Goal: Task Accomplishment & Management: Manage account settings

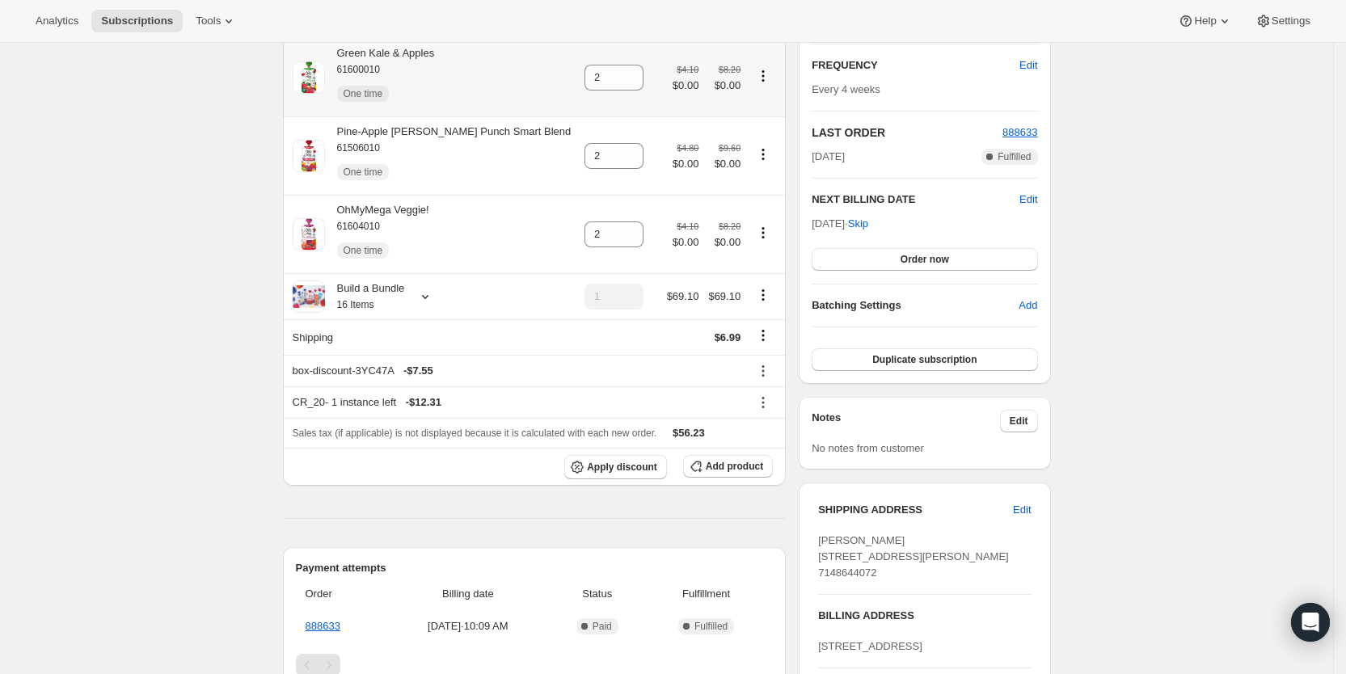
scroll to position [283, 0]
click at [162, 23] on span "Subscriptions" at bounding box center [137, 21] width 72 height 13
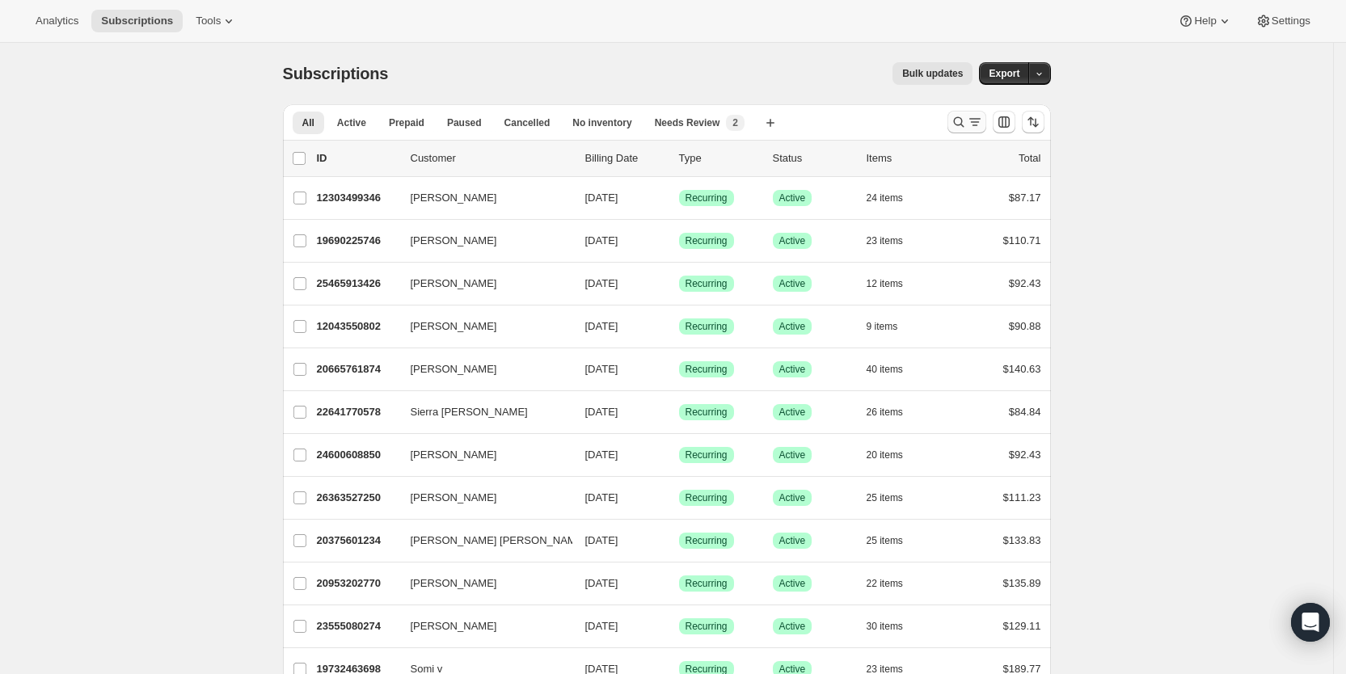
click at [967, 123] on icon "Search and filter results" at bounding box center [958, 122] width 16 height 16
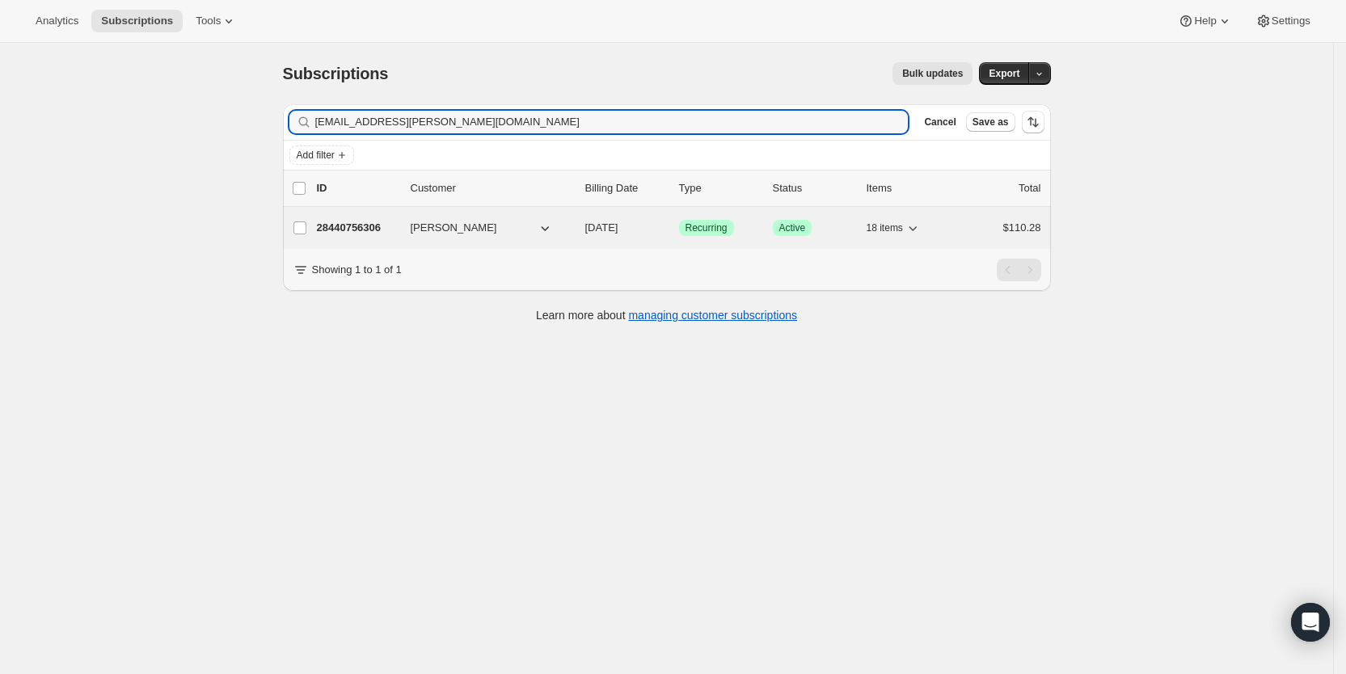
type input "[EMAIL_ADDRESS][PERSON_NAME][DOMAIN_NAME]"
click at [618, 225] on span "[DATE]" at bounding box center [601, 227] width 33 height 12
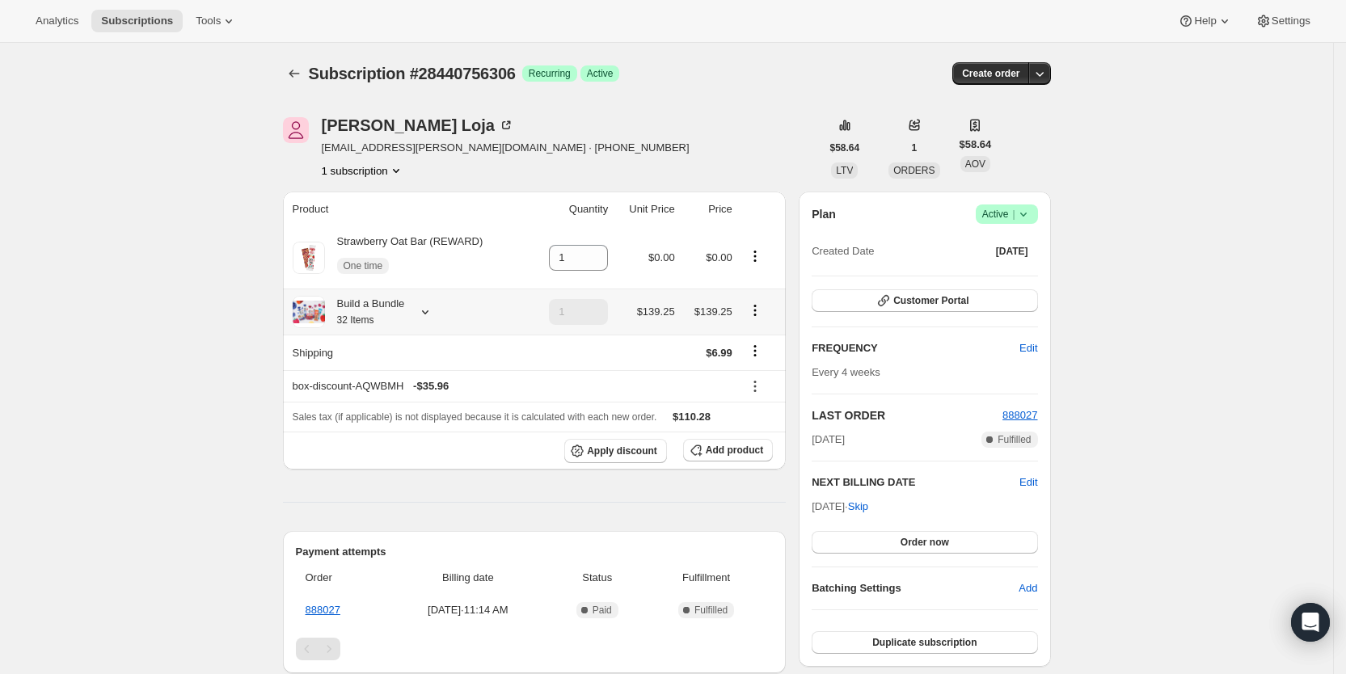
click at [430, 312] on icon at bounding box center [425, 312] width 16 height 16
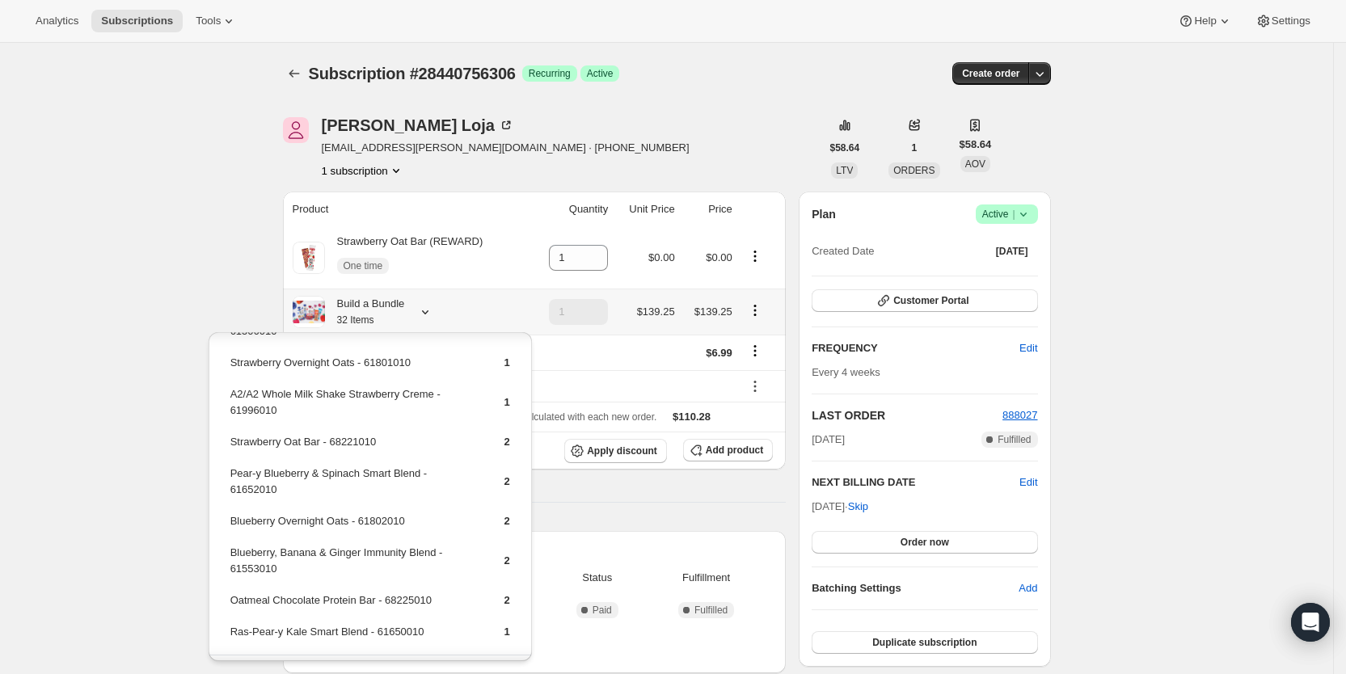
scroll to position [371, 0]
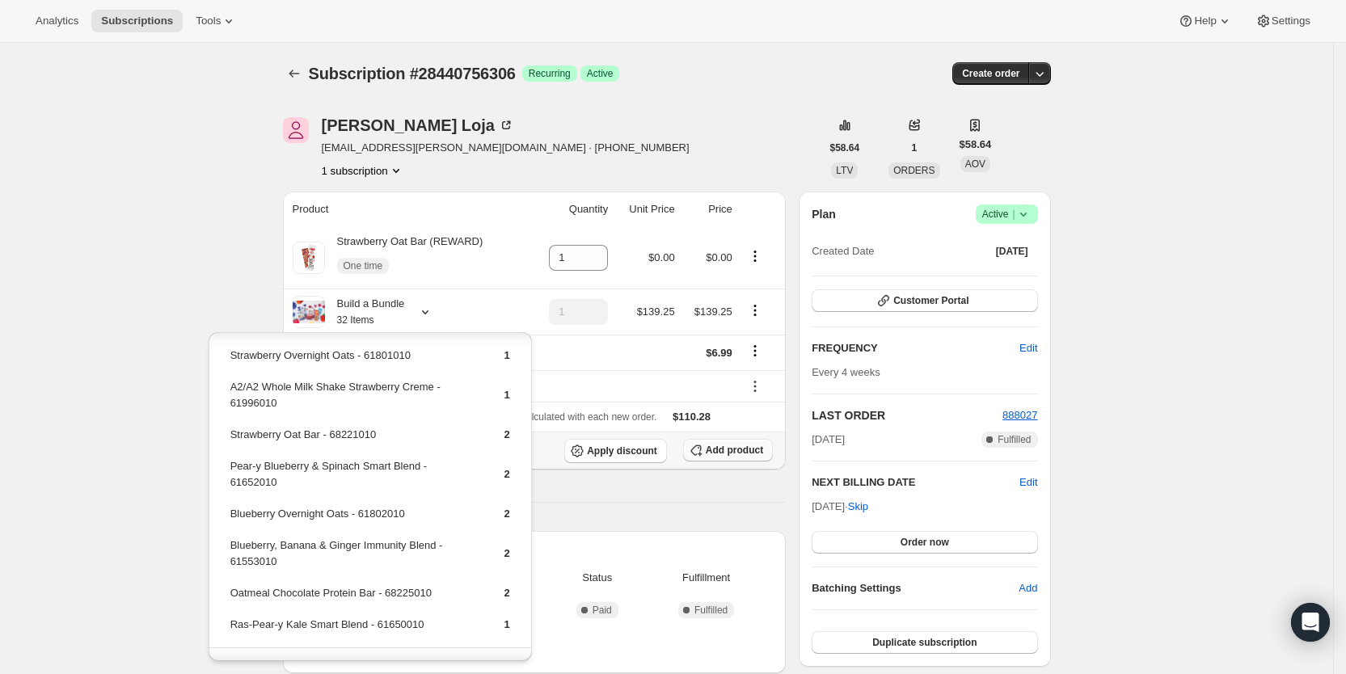
click at [731, 450] on span "Add product" at bounding box center [734, 450] width 57 height 13
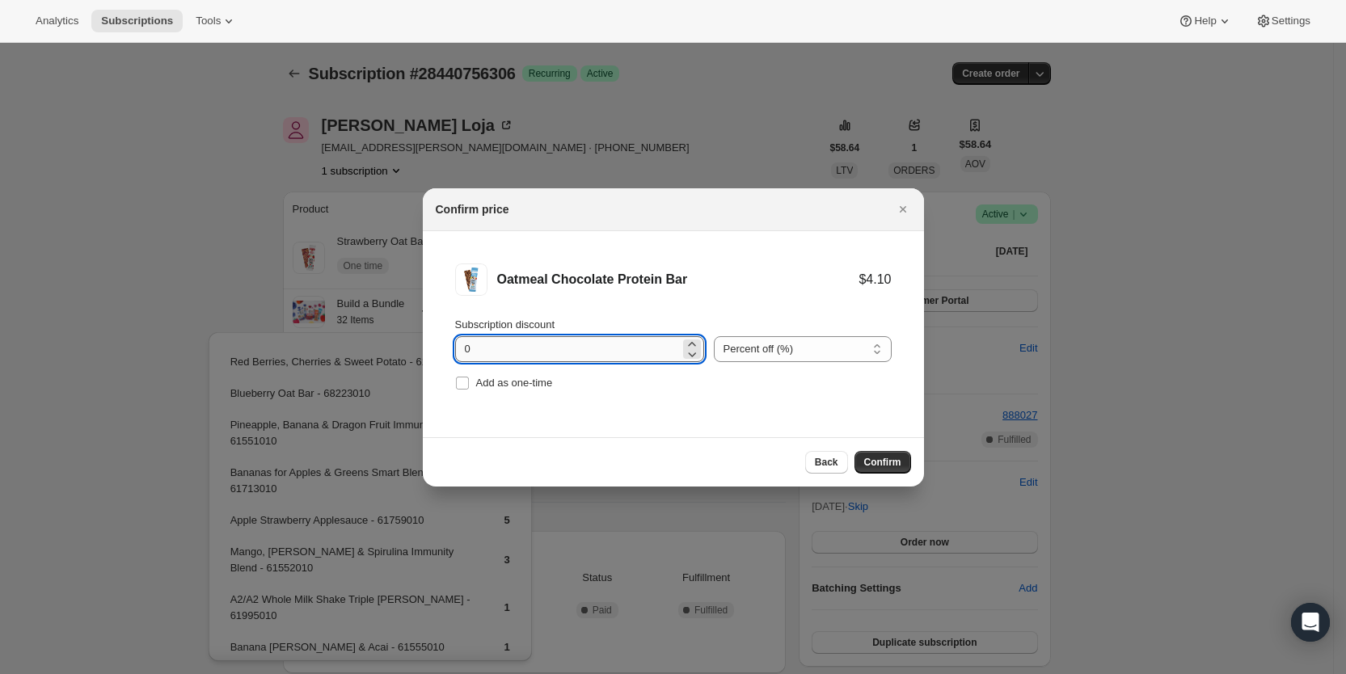
drag, startPoint x: 459, startPoint y: 351, endPoint x: 476, endPoint y: 350, distance: 17.0
click at [476, 350] on input "0" at bounding box center [567, 349] width 225 height 26
type input "1"
type input "100"
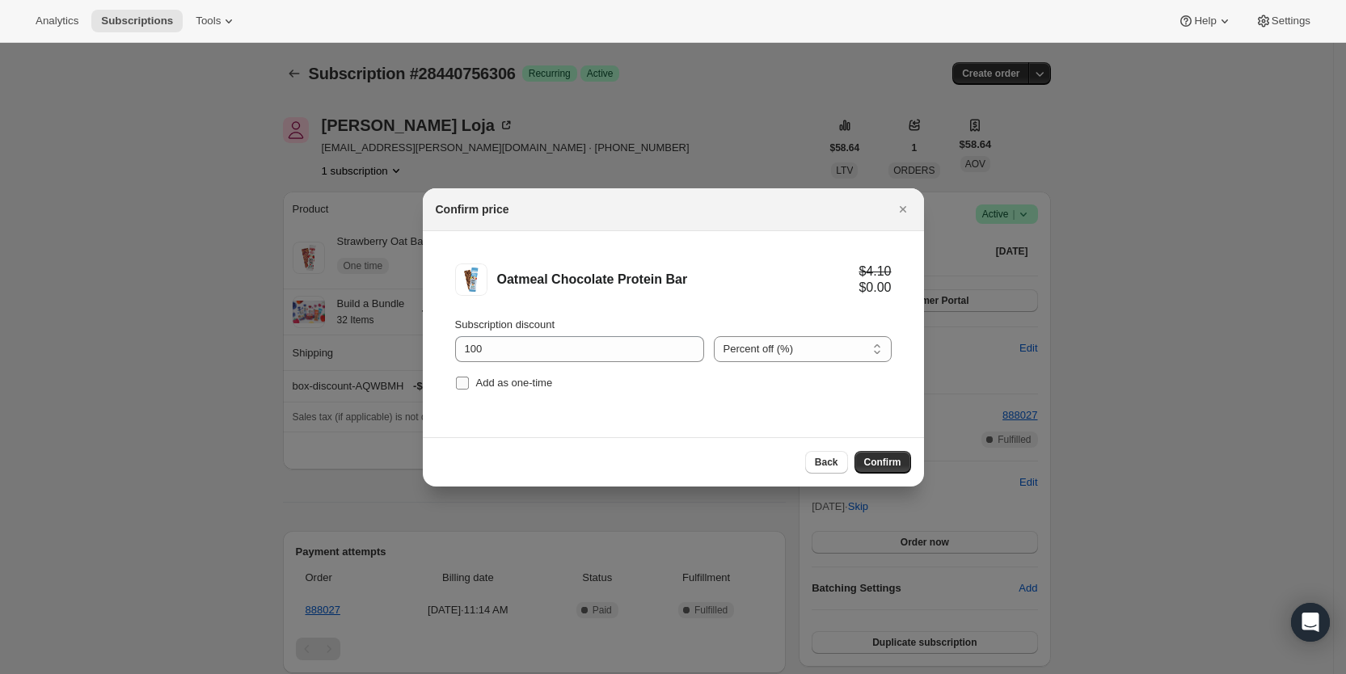
drag, startPoint x: 463, startPoint y: 385, endPoint x: 491, endPoint y: 390, distance: 27.9
click at [464, 383] on input "Add as one-time" at bounding box center [462, 383] width 13 height 13
checkbox input "true"
click at [887, 462] on span "Confirm" at bounding box center [882, 462] width 37 height 13
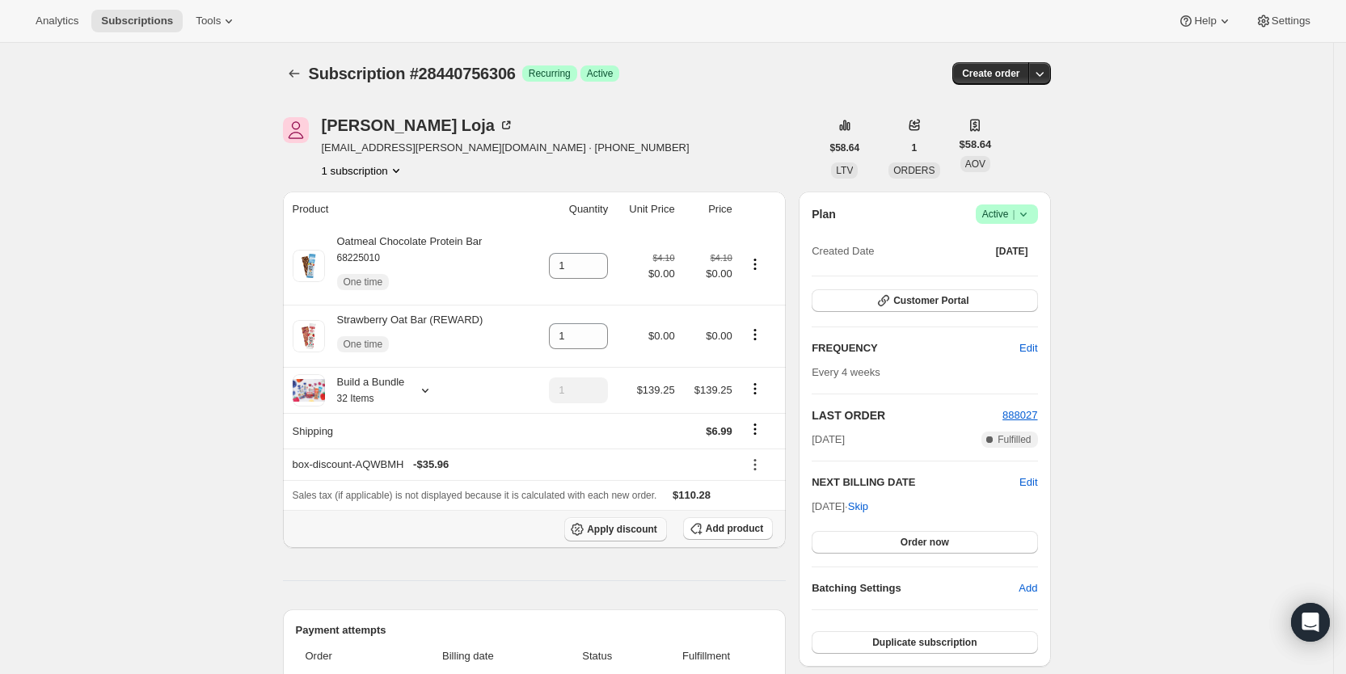
click at [647, 533] on span "Apply discount" at bounding box center [622, 529] width 70 height 13
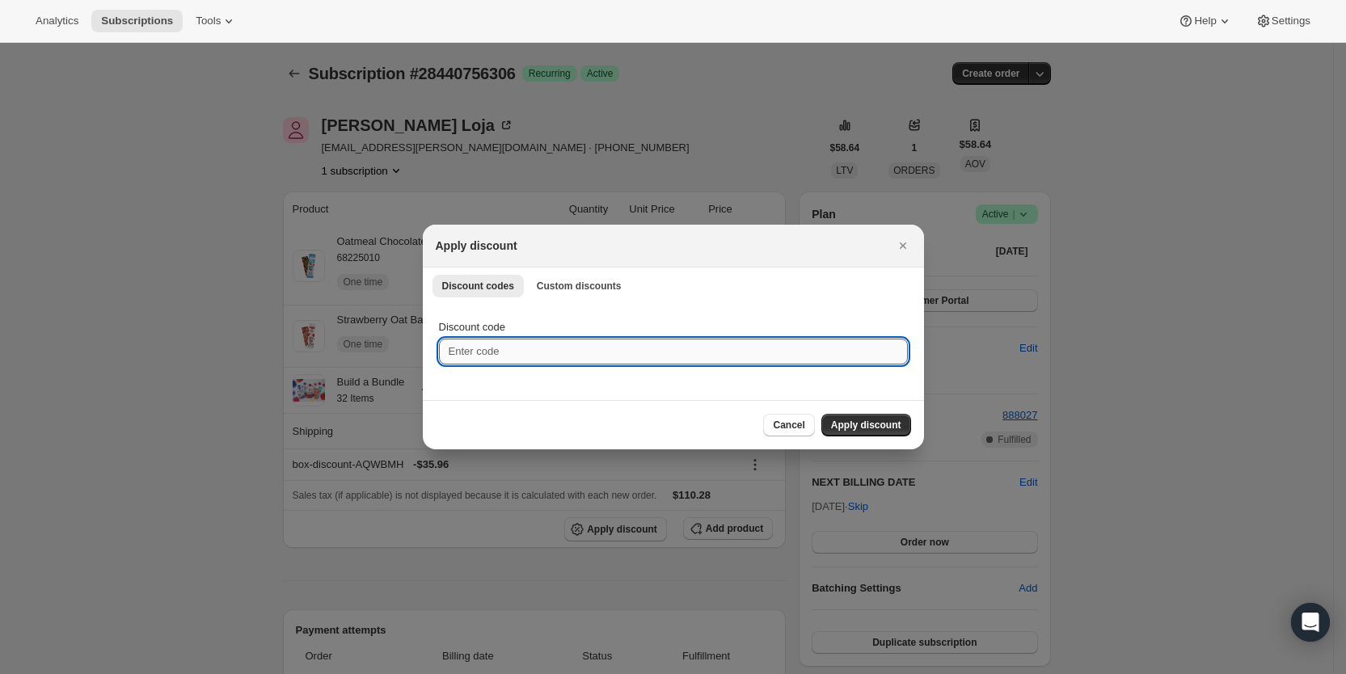
click at [516, 348] on input "Discount code" at bounding box center [673, 352] width 469 height 26
type input "ac_15"
click at [874, 418] on button "Apply discount" at bounding box center [866, 425] width 90 height 23
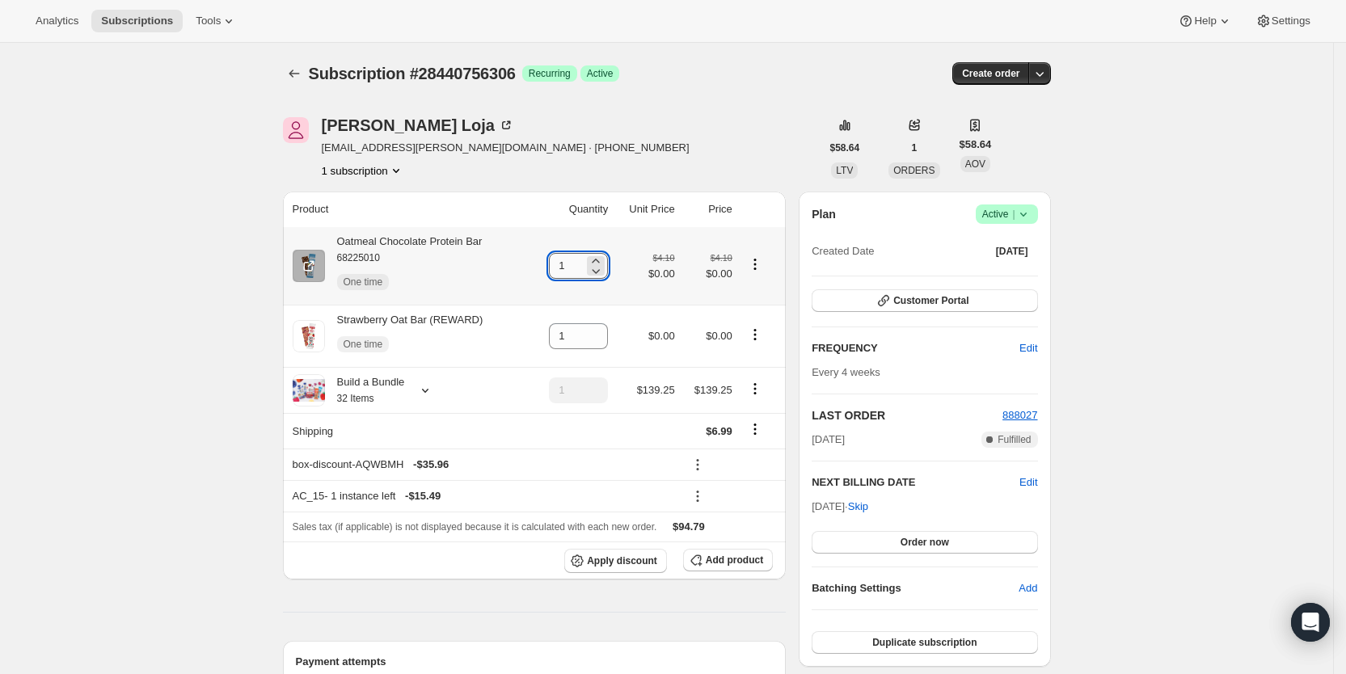
drag, startPoint x: 564, startPoint y: 268, endPoint x: 588, endPoint y: 268, distance: 24.3
click at [584, 268] on input "1" at bounding box center [566, 266] width 35 height 26
type input "3"
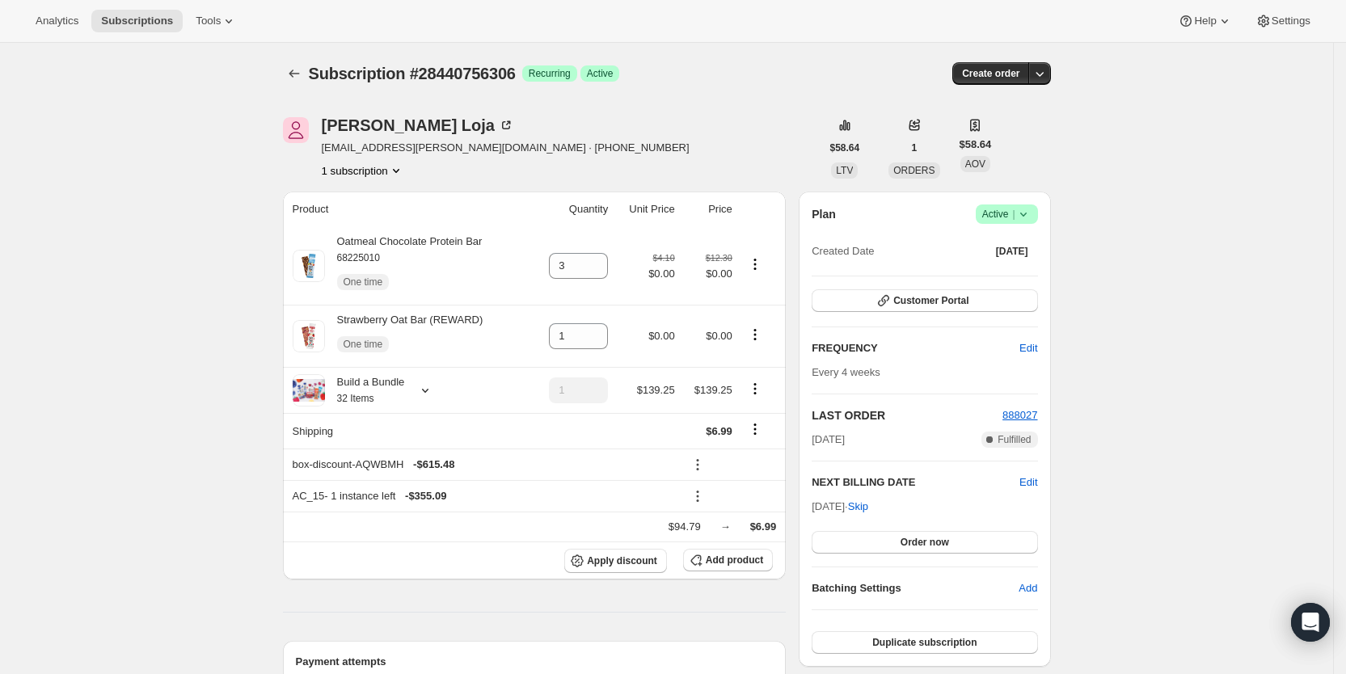
drag, startPoint x: 743, startPoint y: 107, endPoint x: 805, endPoint y: 5, distance: 120.0
click at [752, 95] on div "Subscription #28440756306. This page is ready Subscription #28440756306 Success…" at bounding box center [666, 683] width 807 height 1281
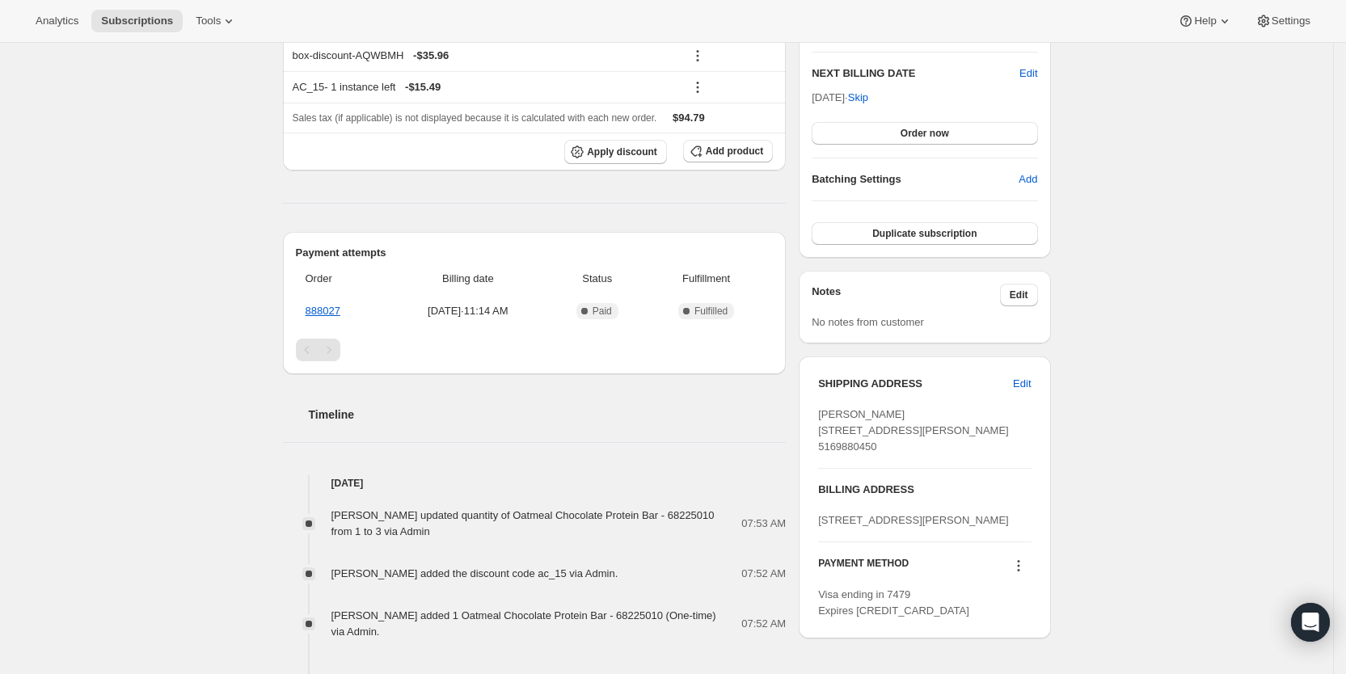
scroll to position [407, 0]
click at [144, 20] on span "Subscriptions" at bounding box center [137, 21] width 72 height 13
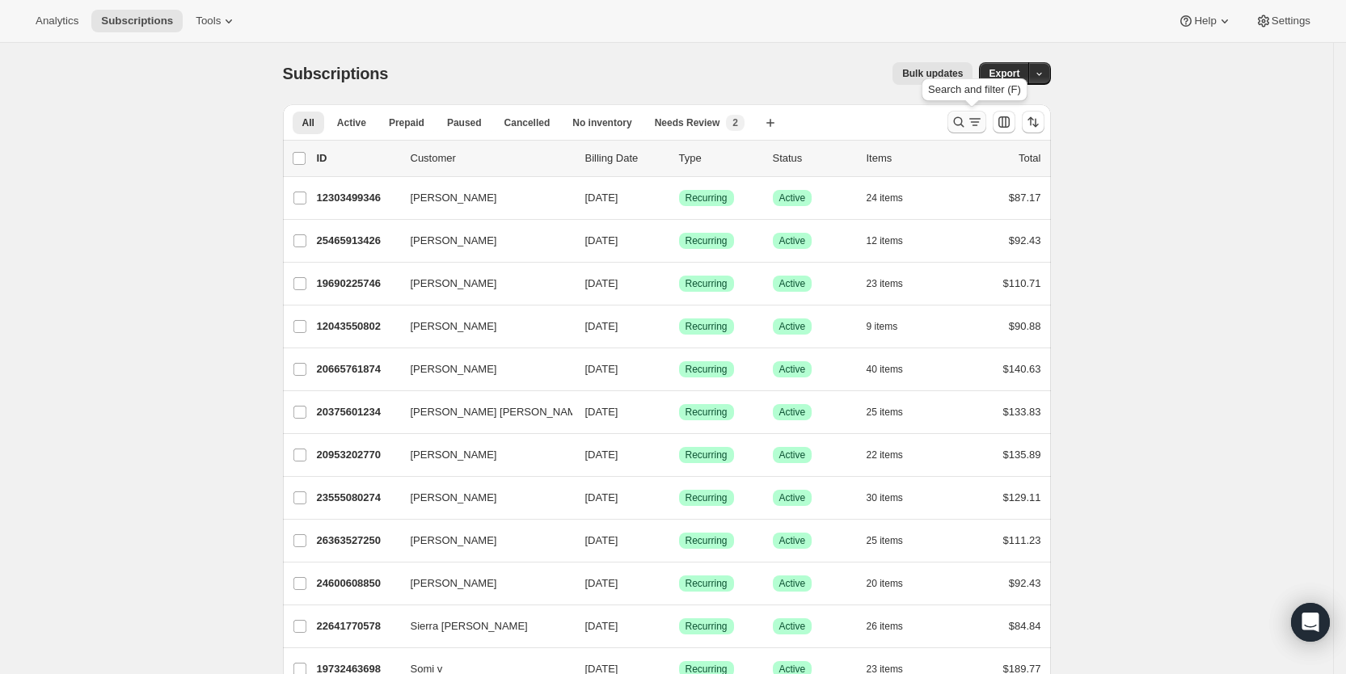
click at [981, 126] on icon "Search and filter results" at bounding box center [975, 122] width 16 height 16
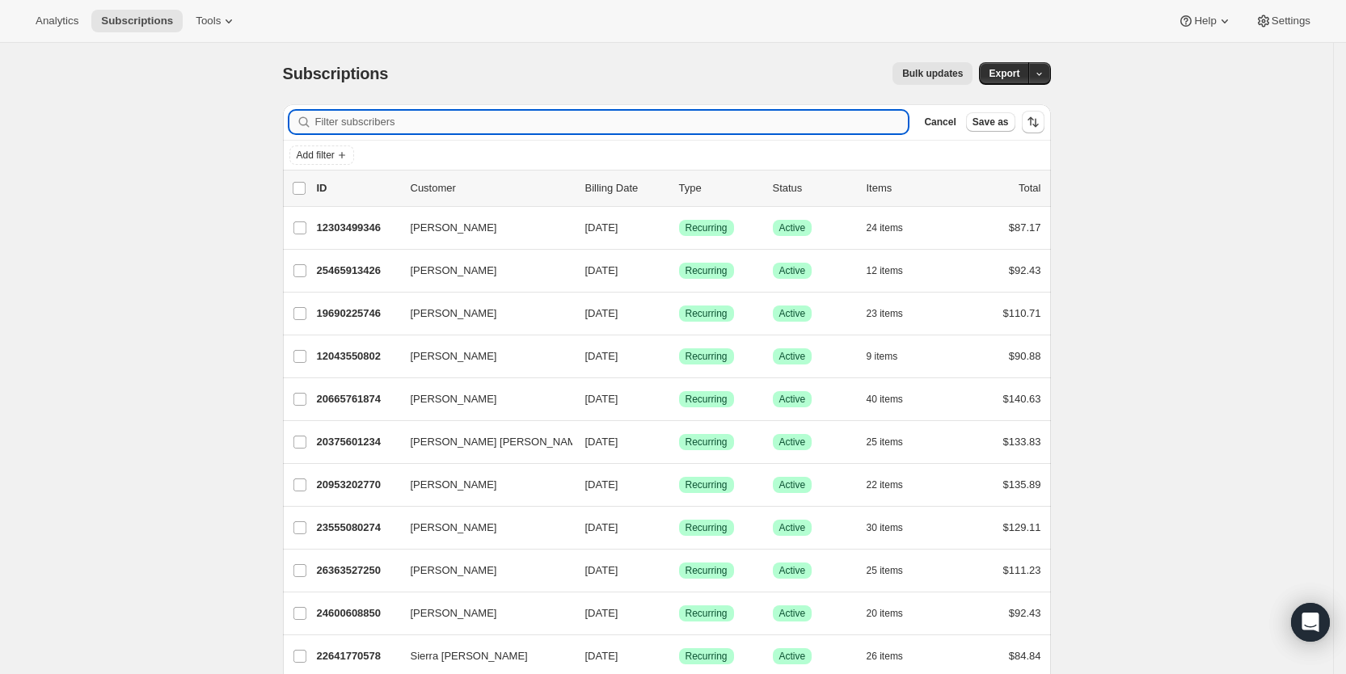
paste input "[PERSON_NAME][EMAIL_ADDRESS][DOMAIN_NAME]"
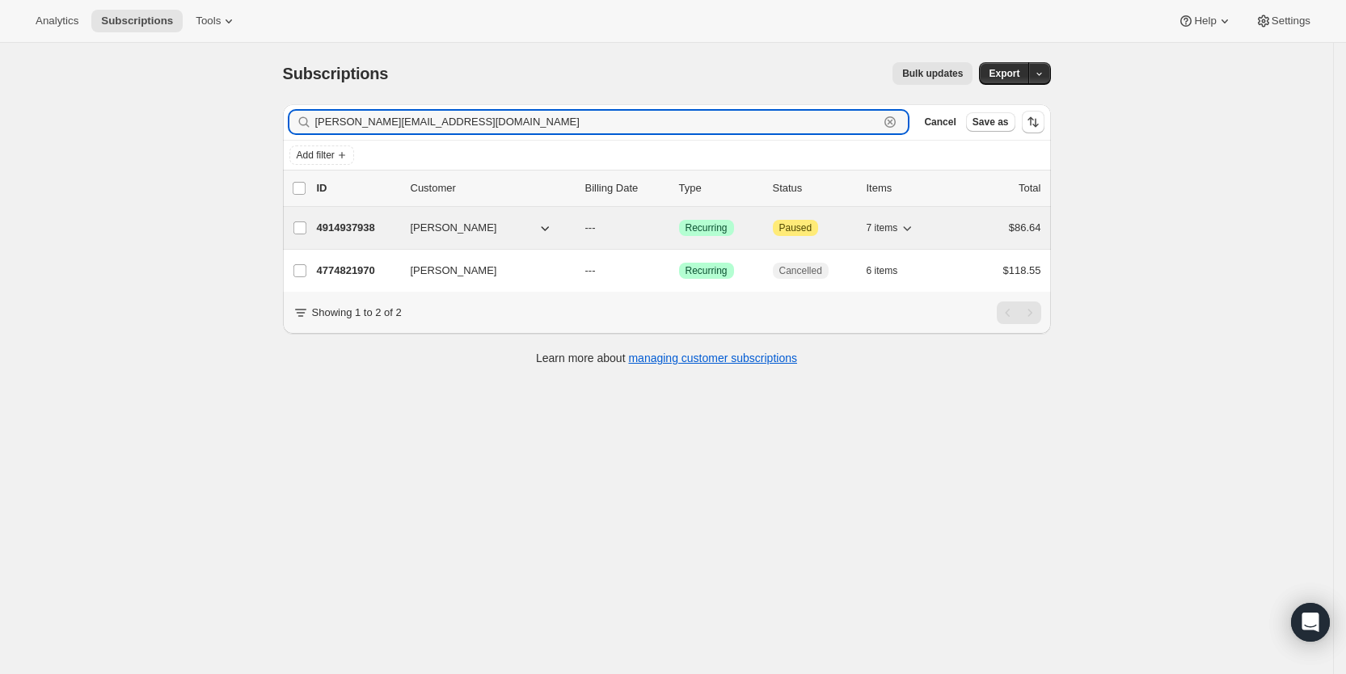
type input "[PERSON_NAME][EMAIL_ADDRESS][DOMAIN_NAME]"
click at [615, 233] on p "---" at bounding box center [625, 228] width 81 height 16
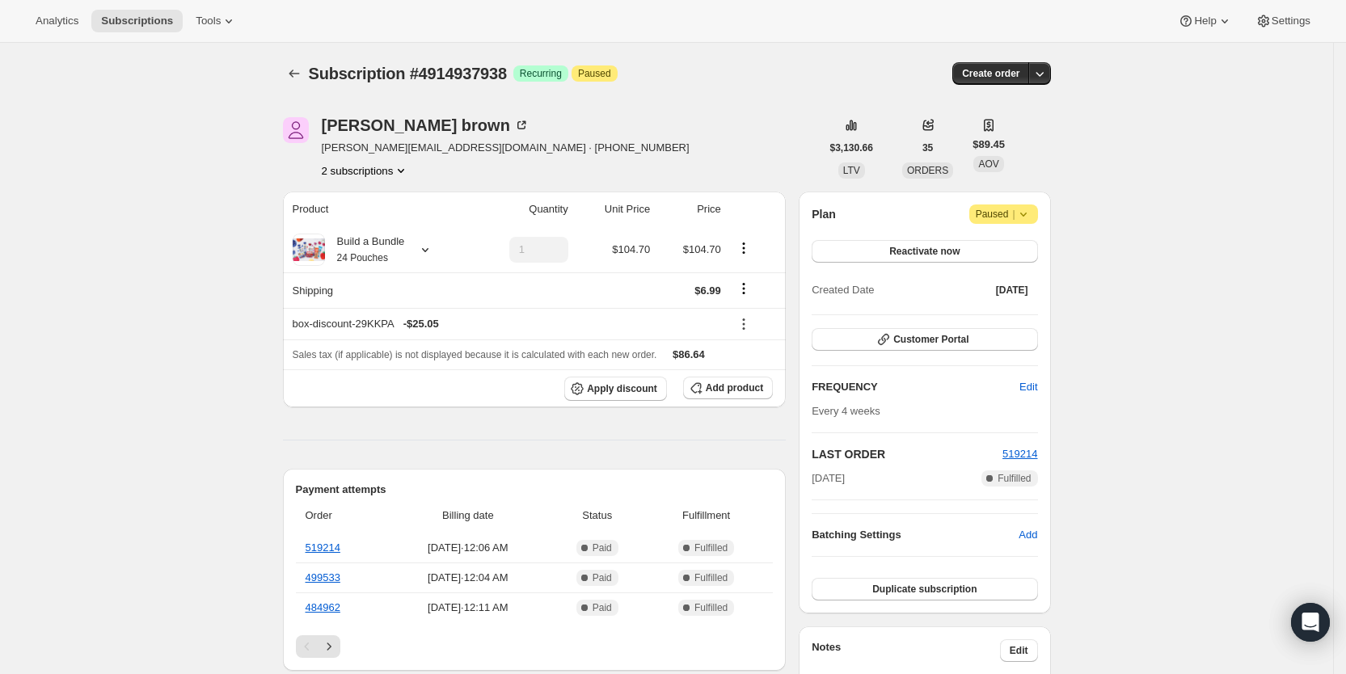
click at [387, 164] on button "2 subscriptions" at bounding box center [366, 170] width 88 height 16
click at [366, 195] on span "4774821970" at bounding box center [347, 201] width 58 height 12
